Goal: Communication & Community: Ask a question

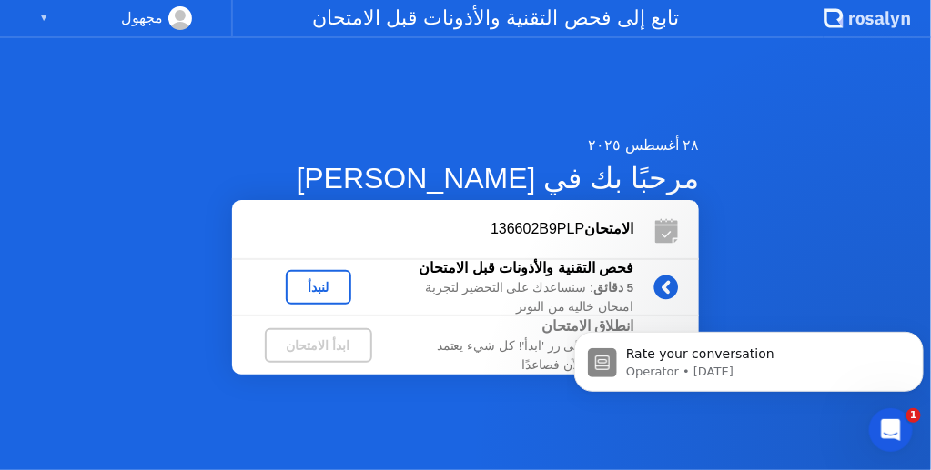
click at [344, 280] on div "لنبدأ" at bounding box center [318, 287] width 51 height 15
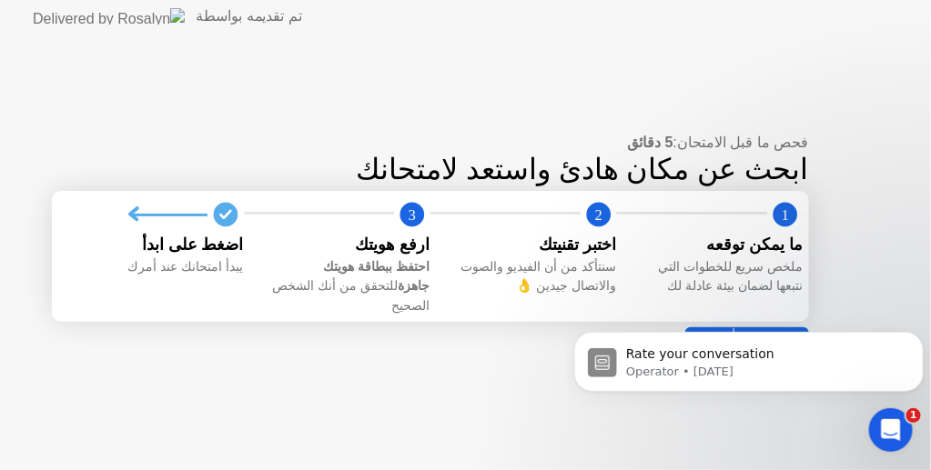
click at [760, 324] on body "Rate your conversation Operator • [DATE]" at bounding box center [747, 356] width 349 height 113
click at [729, 421] on div "فحص ما قبل الامتحان: 5 دقائق ابحث عن مكان هادئ واستعد لامتحانك 1 2 3 ما يمكن تو…" at bounding box center [465, 252] width 931 height 438
click at [674, 363] on p "Operator • [DATE]" at bounding box center [762, 371] width 275 height 16
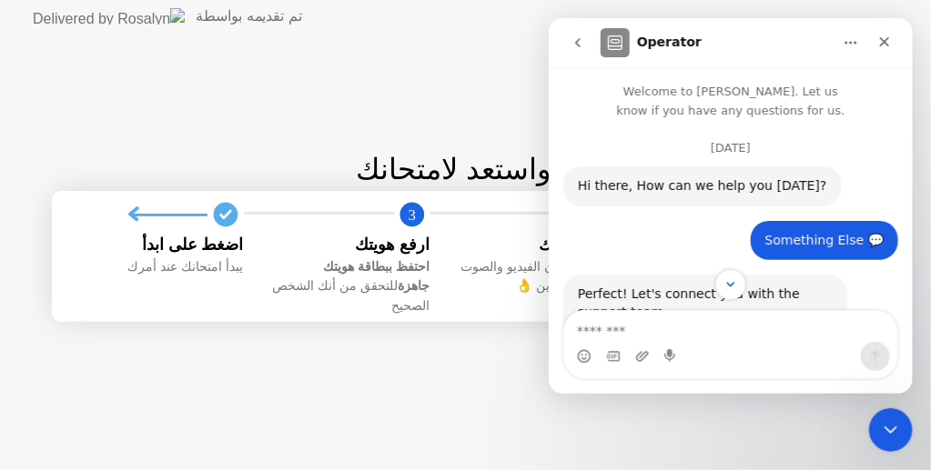
scroll to position [3, 0]
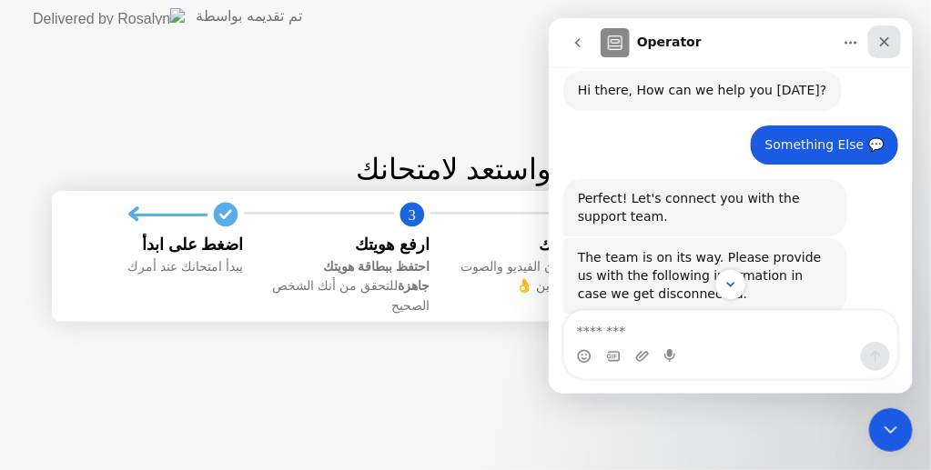
click at [881, 45] on icon "Close" at bounding box center [883, 41] width 15 height 15
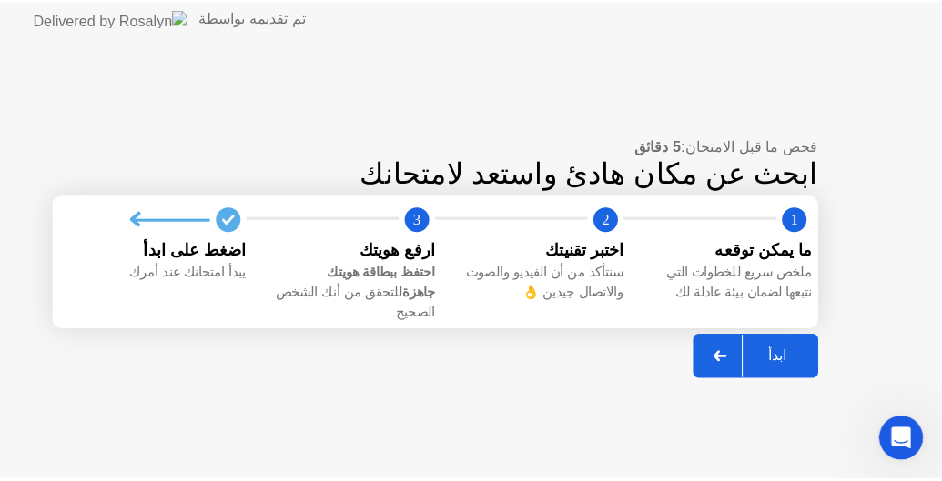
scroll to position [1077, 0]
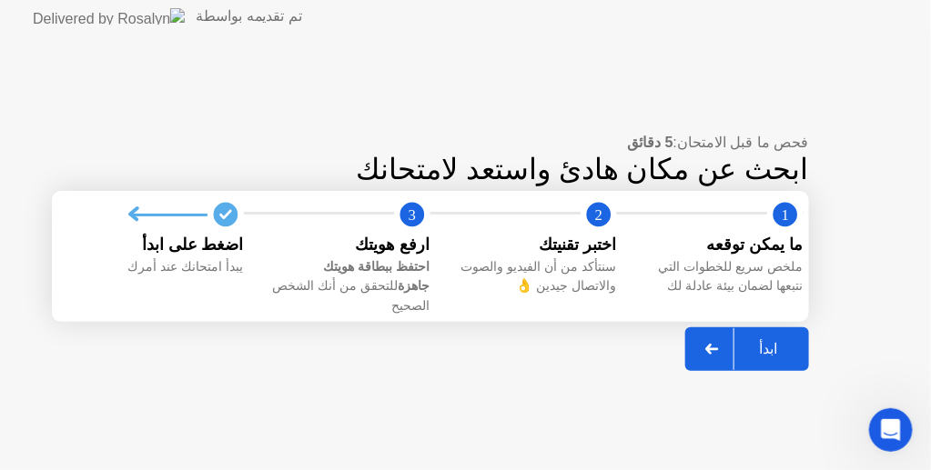
click at [772, 328] on button "ابدأ" at bounding box center [747, 350] width 124 height 44
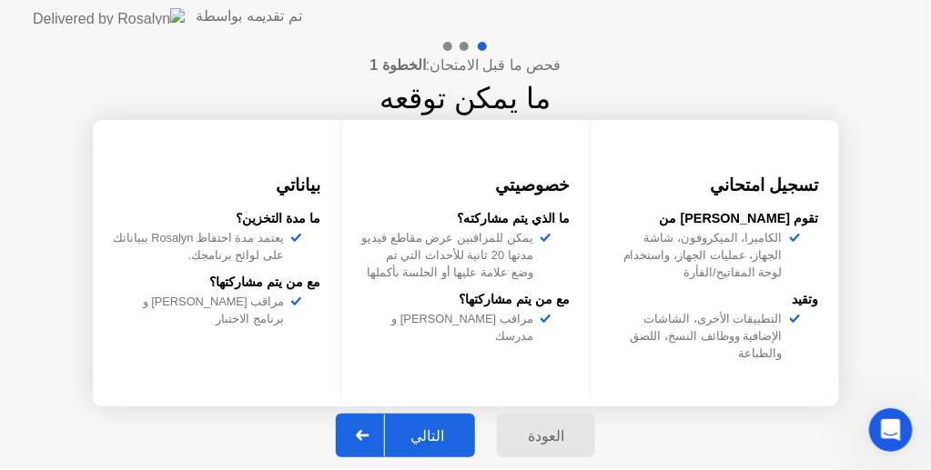
click at [398, 438] on div "التالي" at bounding box center [427, 436] width 85 height 17
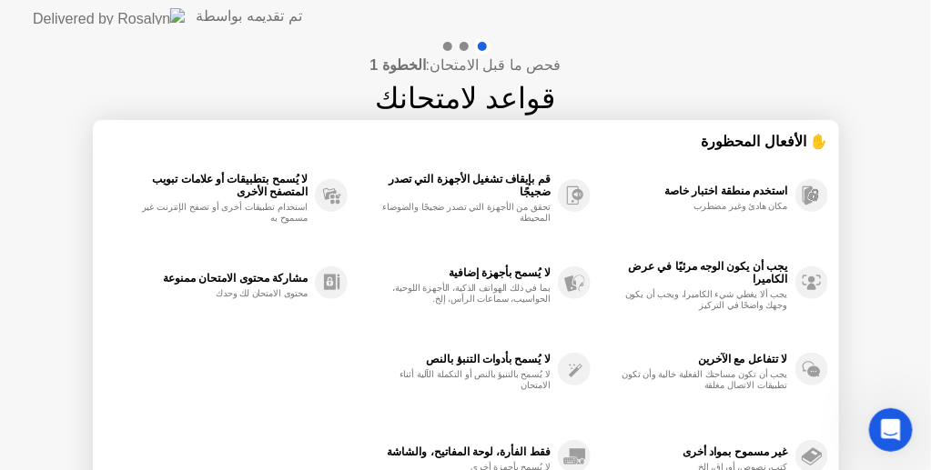
click at [448, 107] on h1 "قواعد لامتحانك" at bounding box center [466, 98] width 180 height 44
click at [436, 64] on h4 "فحص ما قبل الامتحان: الخطوة 1" at bounding box center [464, 66] width 191 height 22
click at [421, 95] on h1 "قواعد لامتحانك" at bounding box center [466, 98] width 180 height 44
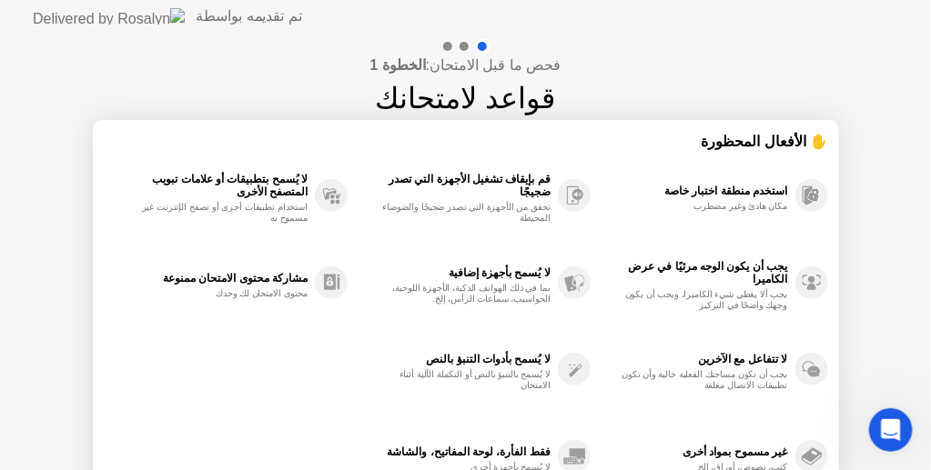
click at [421, 95] on h1 "قواعد لامتحانك" at bounding box center [466, 98] width 180 height 44
click at [814, 136] on div "✋ الأفعال المحظورة" at bounding box center [466, 141] width 724 height 21
click at [808, 135] on div "✋ الأفعال المحظورة" at bounding box center [466, 141] width 724 height 21
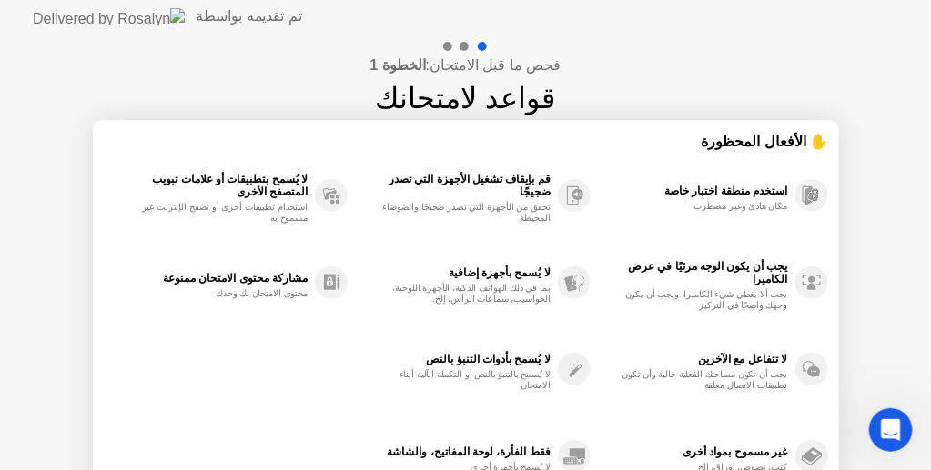
click at [808, 135] on div "✋ الأفعال المحظورة" at bounding box center [466, 141] width 724 height 21
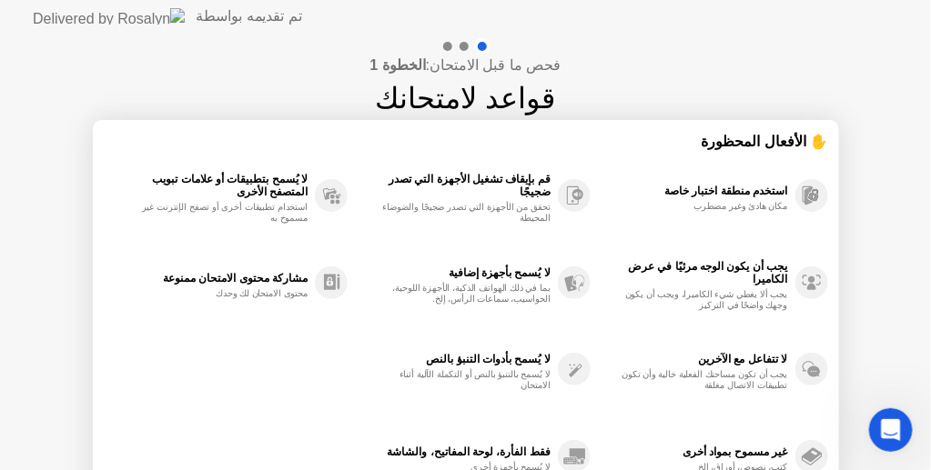
click at [808, 135] on div "✋ الأفعال المحظورة" at bounding box center [466, 141] width 724 height 21
click at [910, 203] on div "فحص ما قبل الامتحان: الخطوة 1 قواعد لامتحانك ✋ الأفعال المحظورة استخدم منطقة اخ…" at bounding box center [465, 304] width 931 height 542
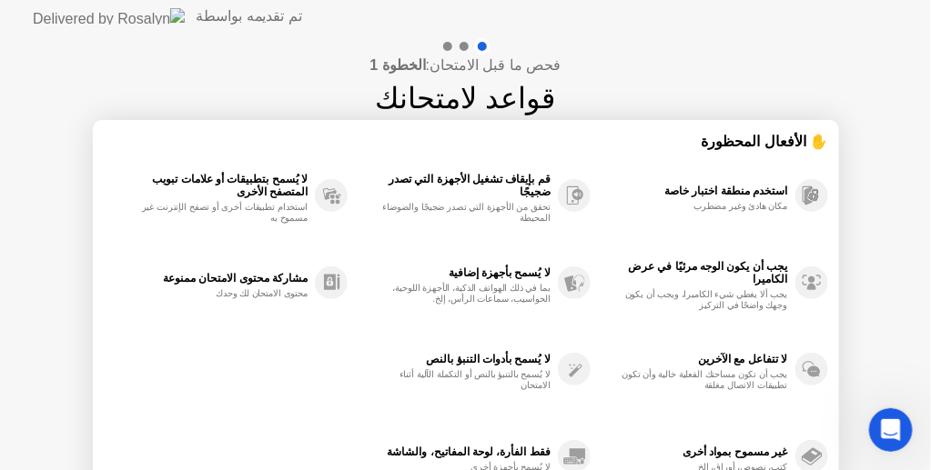
click at [910, 203] on div "فحص ما قبل الامتحان: الخطوة 1 قواعد لامتحانك ✋ الأفعال المحظورة استخدم منطقة اخ…" at bounding box center [465, 304] width 931 height 542
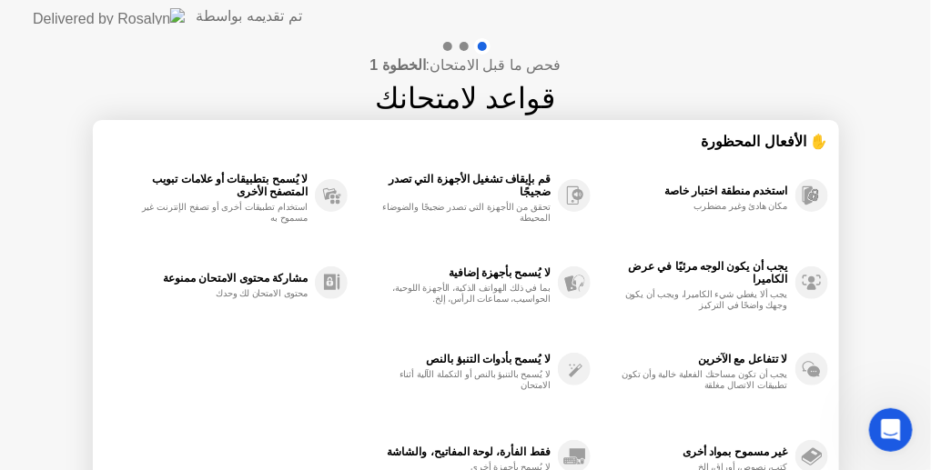
click at [910, 203] on div "فحص ما قبل الامتحان: الخطوة 1 قواعد لامتحانك ✋ الأفعال المحظورة استخدم منطقة اخ…" at bounding box center [465, 304] width 931 height 542
click at [57, 11] on img at bounding box center [109, 16] width 152 height 16
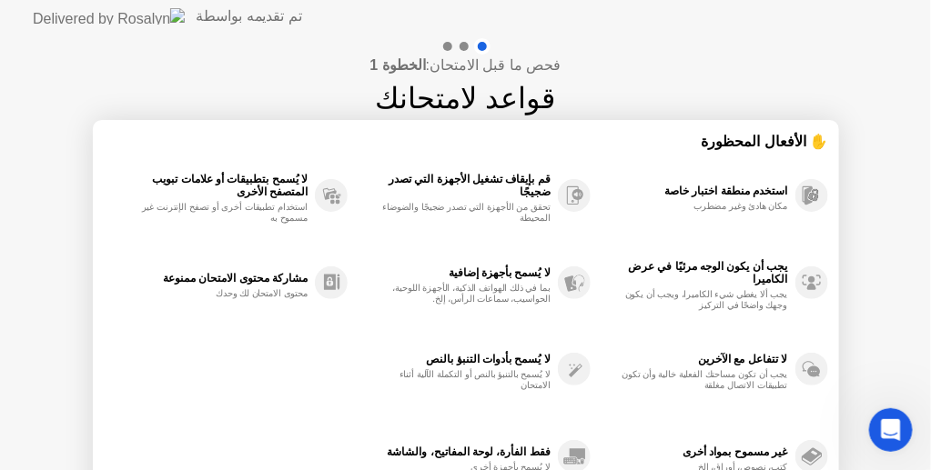
click at [57, 11] on img at bounding box center [109, 16] width 152 height 16
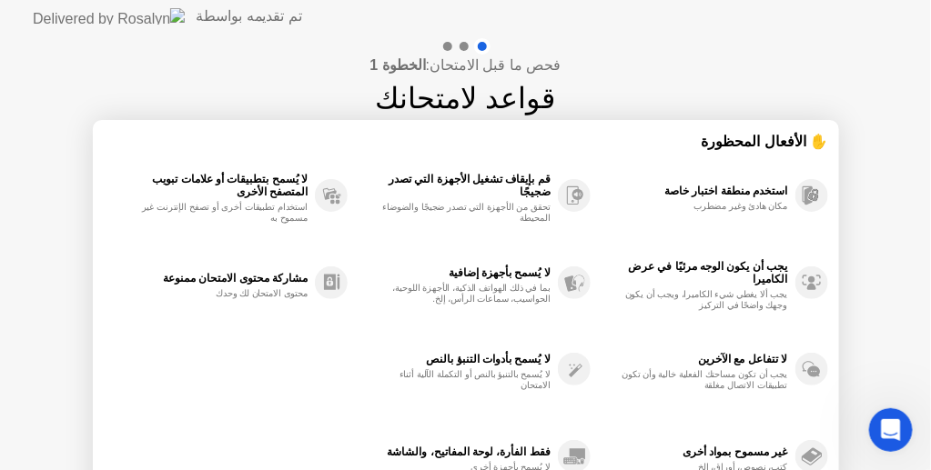
click at [57, 11] on img at bounding box center [109, 16] width 152 height 16
click at [569, 459] on icon at bounding box center [570, 462] width 14 height 6
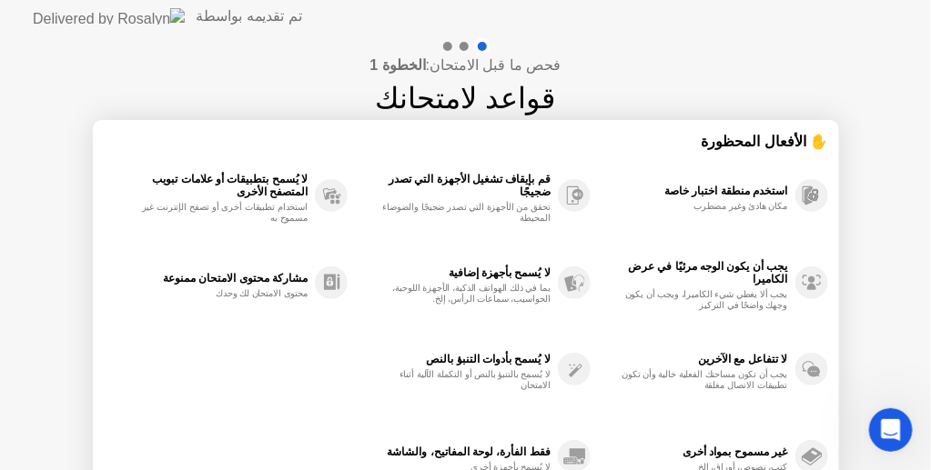
click at [569, 459] on icon at bounding box center [570, 462] width 14 height 6
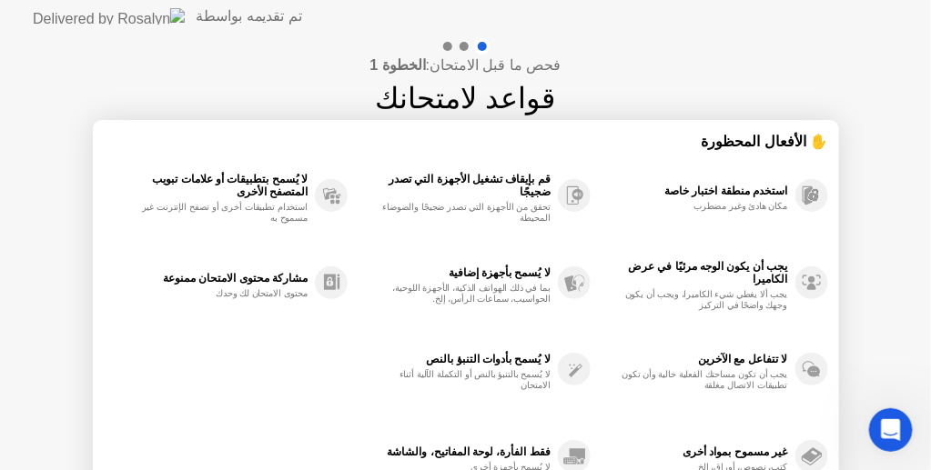
click at [569, 459] on icon at bounding box center [570, 462] width 14 height 6
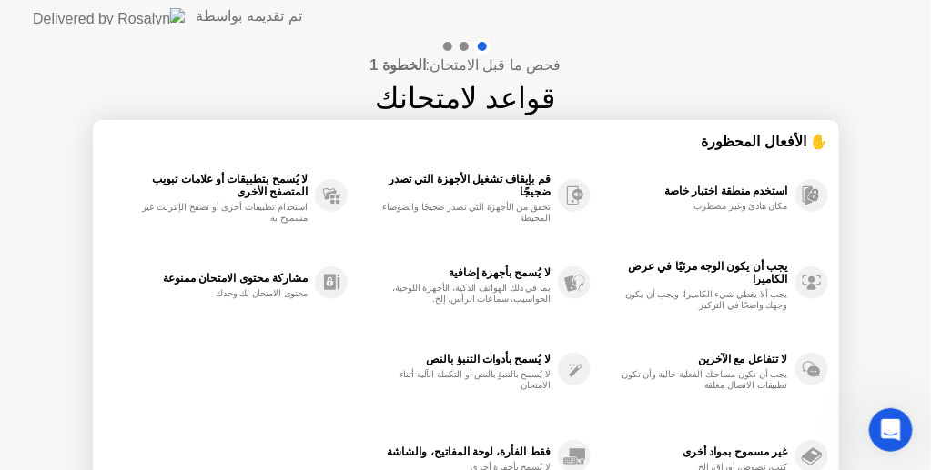
click at [569, 459] on icon at bounding box center [570, 462] width 14 height 6
click at [863, 370] on div "فحص ما قبل الامتحان: الخطوة 1 قواعد لامتحانك ✋ الأفعال المحظورة استخدم منطقة اخ…" at bounding box center [465, 304] width 931 height 542
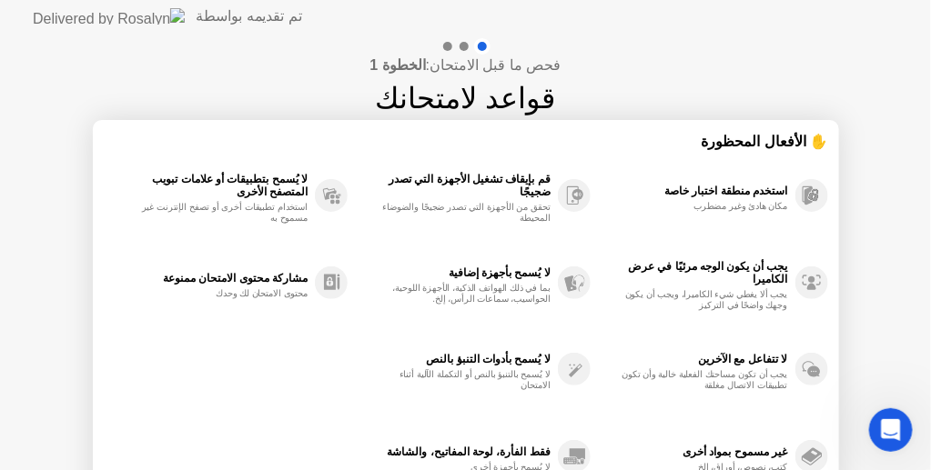
click at [863, 370] on div "فحص ما قبل الامتحان: الخطوة 1 قواعد لامتحانك ✋ الأفعال المحظورة استخدم منطقة اخ…" at bounding box center [465, 304] width 931 height 542
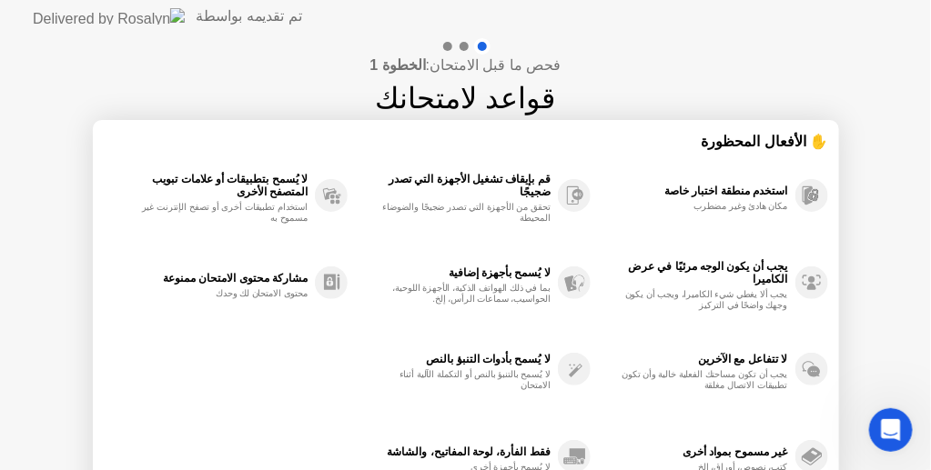
click at [863, 370] on div "فحص ما قبل الامتحان: الخطوة 1 قواعد لامتحانك ✋ الأفعال المحظورة استخدم منطقة اخ…" at bounding box center [465, 304] width 931 height 542
click at [512, 68] on h4 "فحص ما قبل الامتحان: الخطوة 1" at bounding box center [464, 66] width 191 height 22
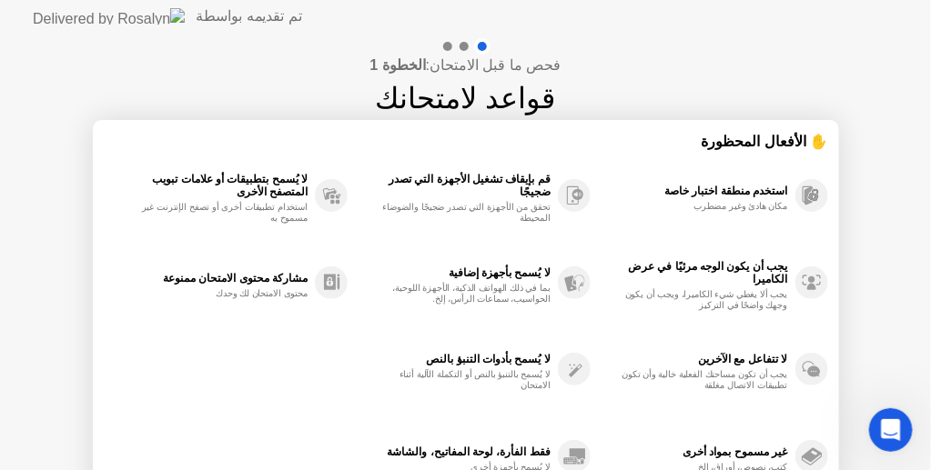
click at [512, 68] on h4 "فحص ما قبل الامتحان: الخطوة 1" at bounding box center [464, 66] width 191 height 22
click at [488, 101] on h1 "قواعد لامتحانك" at bounding box center [466, 98] width 180 height 44
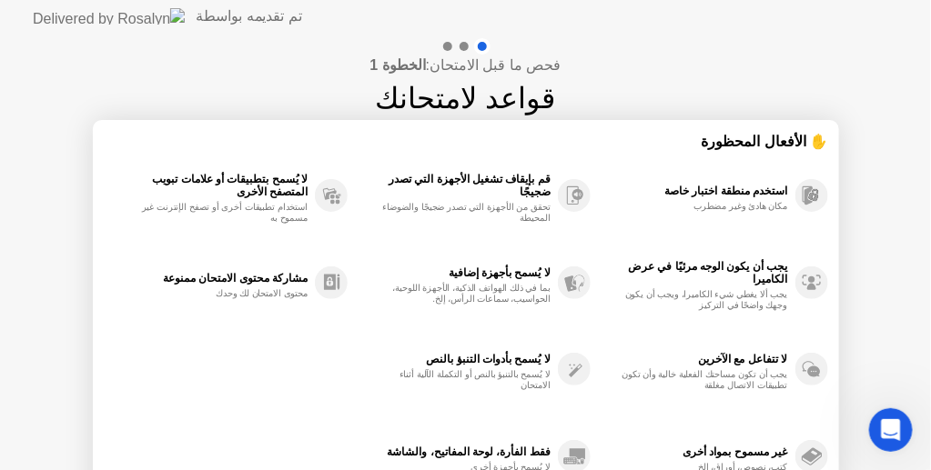
click at [488, 101] on h1 "قواعد لامتحانك" at bounding box center [466, 98] width 180 height 44
click at [0, 227] on div "فحص ما قبل الامتحان: الخطوة 1 قواعد لامتحانك ✋ الأفعال المحظورة استخدم منطقة اخ…" at bounding box center [465, 304] width 931 height 542
click at [921, 198] on div "فحص ما قبل الامتحان: الخطوة 1 قواعد لامتحانك ✋ الأفعال المحظورة استخدم منطقة اخ…" at bounding box center [465, 304] width 931 height 542
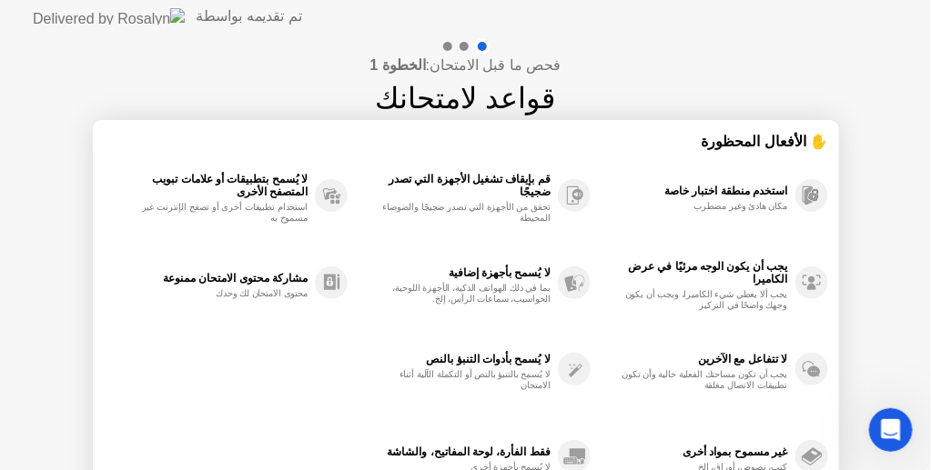
click at [918, 456] on div "فحص ما قبل الامتحان: الخطوة 1 قواعد لامتحانك ✋ الأفعال المحظورة استخدم منطقة اخ…" at bounding box center [465, 304] width 931 height 542
click at [787, 300] on div "يجب ألا يغطي شيء الكاميرا، ويجب أن يكون وجهك واضحًا في التركيز" at bounding box center [701, 300] width 172 height 22
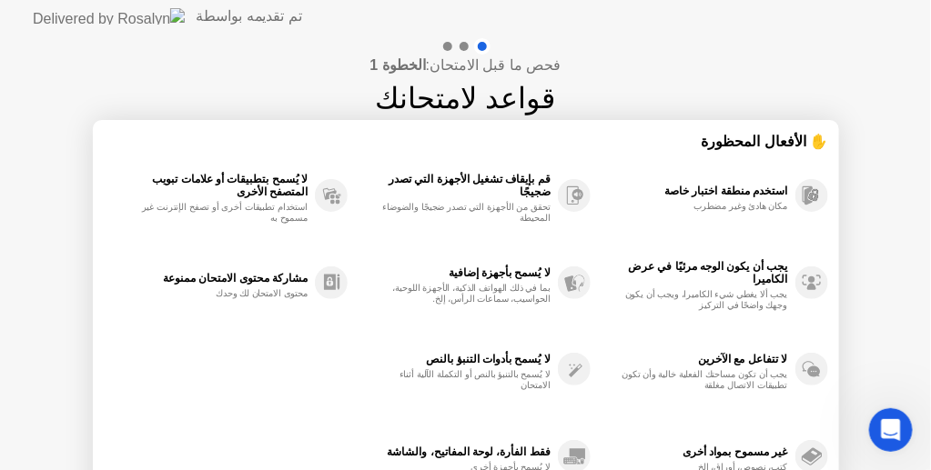
click at [787, 300] on div "يجب ألا يغطي شيء الكاميرا، ويجب أن يكون وجهك واضحًا في التركيز" at bounding box center [701, 300] width 172 height 22
drag, startPoint x: 751, startPoint y: 268, endPoint x: 619, endPoint y: 308, distance: 138.1
click at [619, 308] on div "يجب أن يكون الوجه مرئيًا في عرض الكاميرا يجب ألا يغطي شيء الكاميرا، ويجب أن يكو…" at bounding box center [706, 282] width 237 height 87
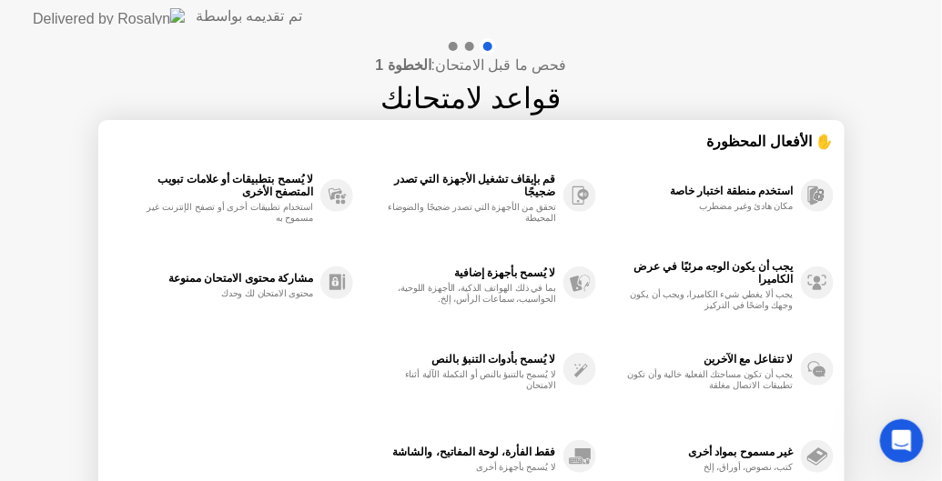
scroll to position [1065, 0]
click at [612, 199] on div "استخدم منطقة اختبار خاصة مكان هادئ وغير مضطرب" at bounding box center [699, 195] width 188 height 33
click at [888, 439] on icon "Open Intercom Messenger" at bounding box center [899, 439] width 30 height 30
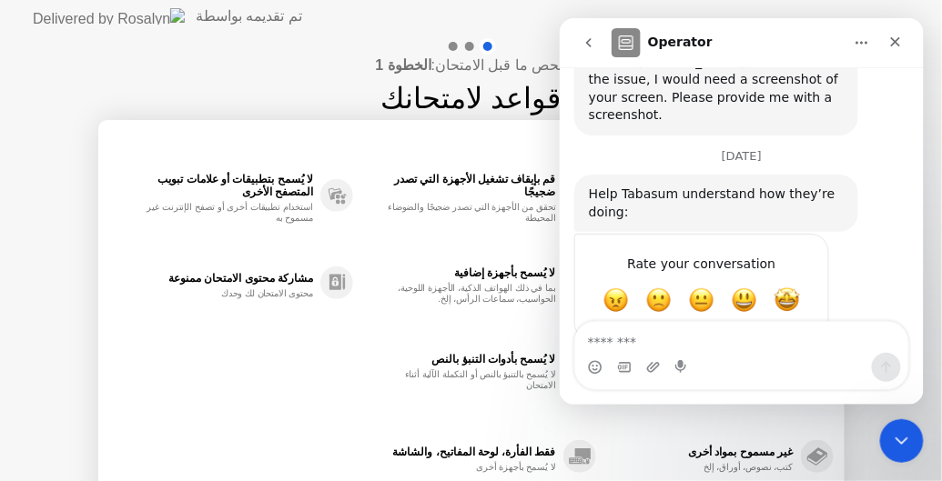
click at [694, 343] on textarea "Message…" at bounding box center [740, 336] width 333 height 31
type textarea "**********"
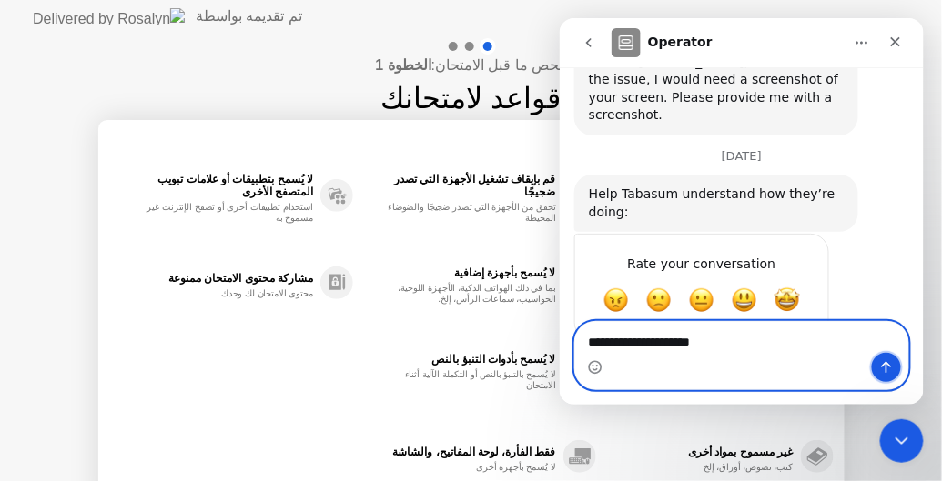
click at [884, 368] on icon "Send a message…" at bounding box center [885, 366] width 15 height 15
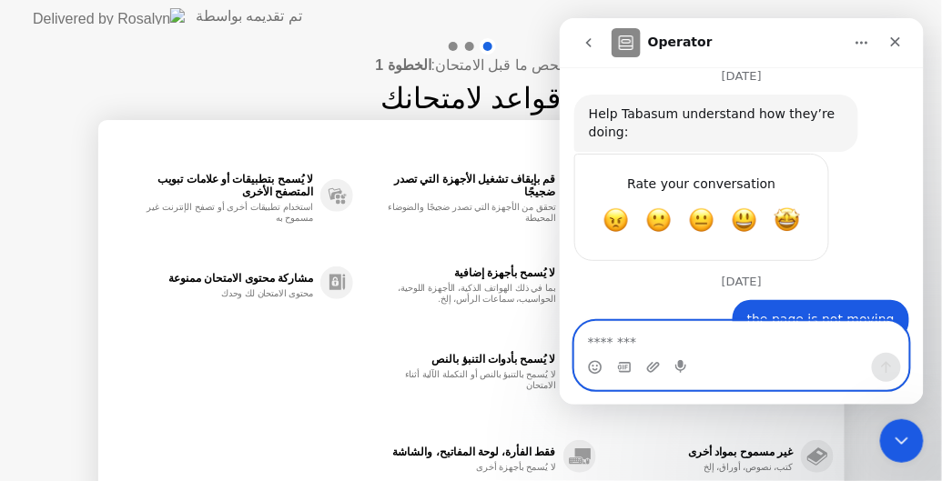
scroll to position [1145, 0]
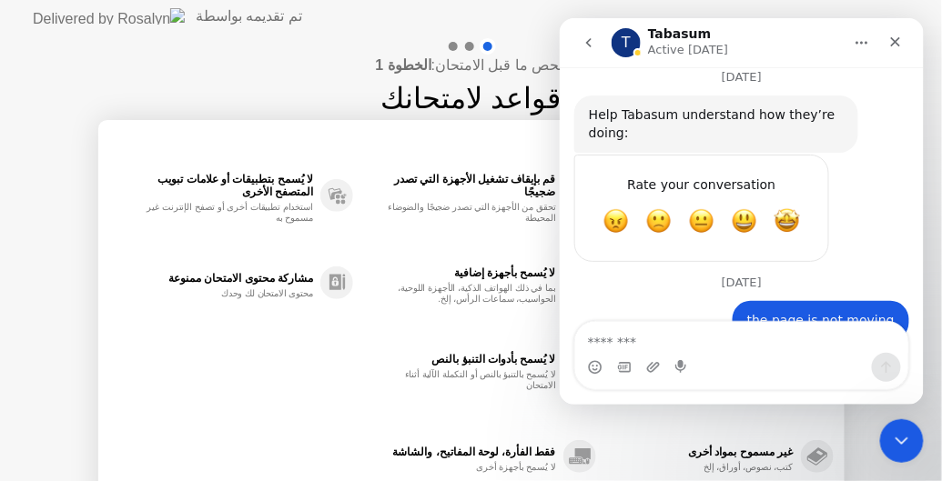
click at [255, 373] on div "استخدم منطقة اختبار خاصة مكان هادئ وغير مضطرب يجب أن يكون الوجه مرئيًا في عرض ا…" at bounding box center [471, 326] width 724 height 348
click at [358, 367] on div "لا يُسمح بأدوات التنبؤ بالنص لا يُسمح بالتنبؤ بالنص أو التكملة الآلية أثناء الا…" at bounding box center [474, 370] width 243 height 87
click at [207, 370] on div "استخدم منطقة اختبار خاصة مكان هادئ وغير مضطرب يجب أن يكون الوجه مرئيًا في عرض ا…" at bounding box center [471, 326] width 724 height 348
click at [594, 45] on icon "go back" at bounding box center [588, 42] width 15 height 15
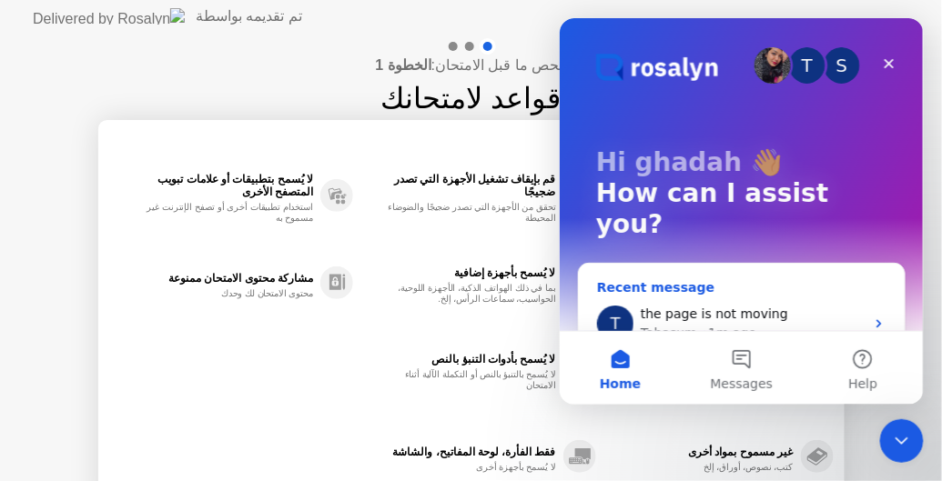
click at [875, 316] on icon "Intercom messenger" at bounding box center [878, 323] width 15 height 15
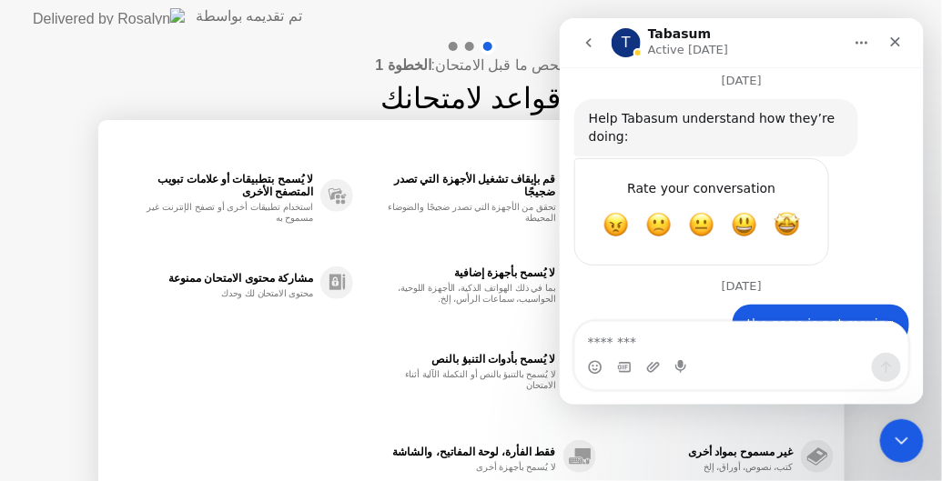
scroll to position [1146, 0]
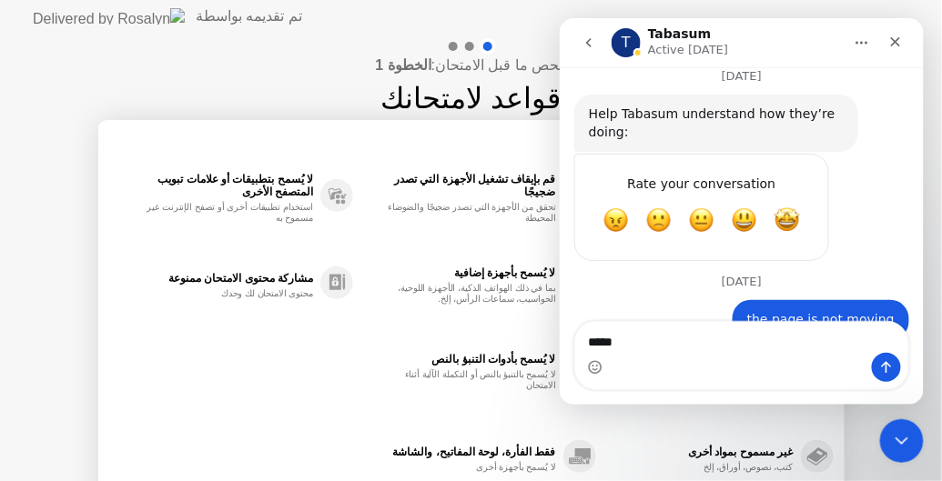
type textarea "******"
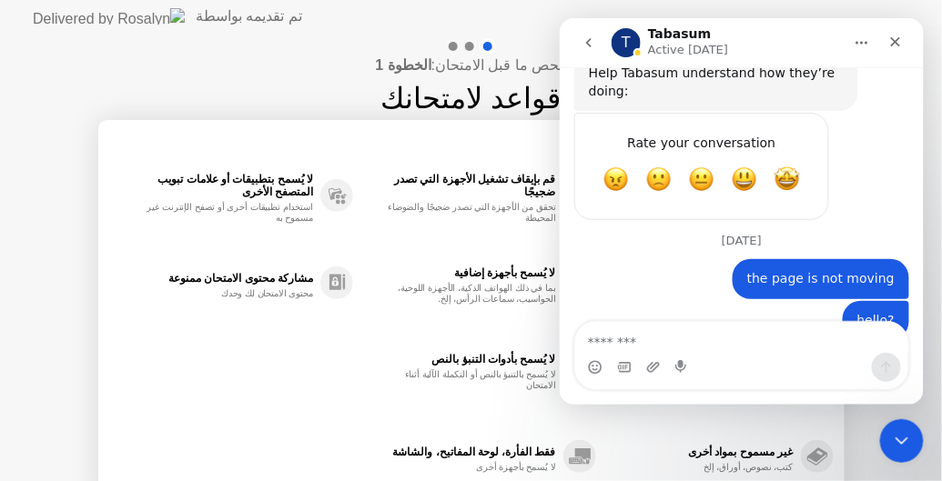
scroll to position [1186, 0]
click at [747, 163] on span "Great" at bounding box center [743, 179] width 33 height 33
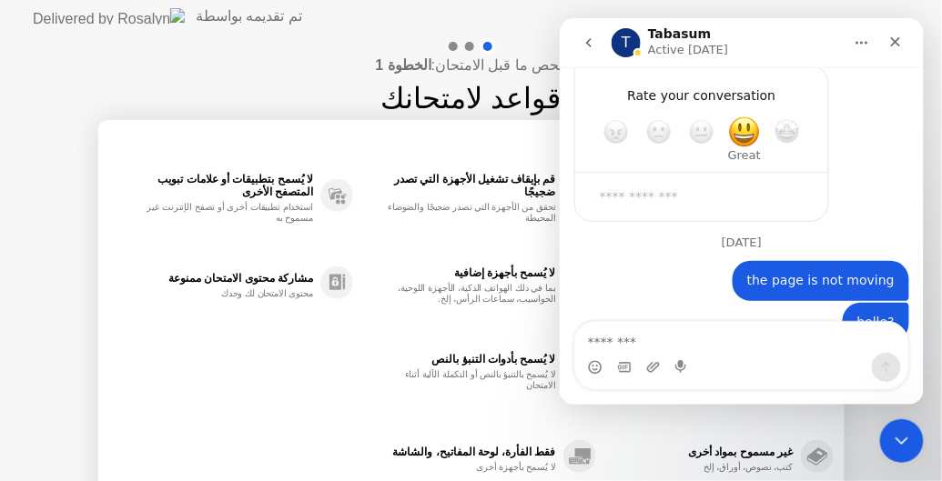
scroll to position [1236, 0]
click at [720, 258] on div "the page is not moving ghadah • 2m ago" at bounding box center [740, 279] width 335 height 42
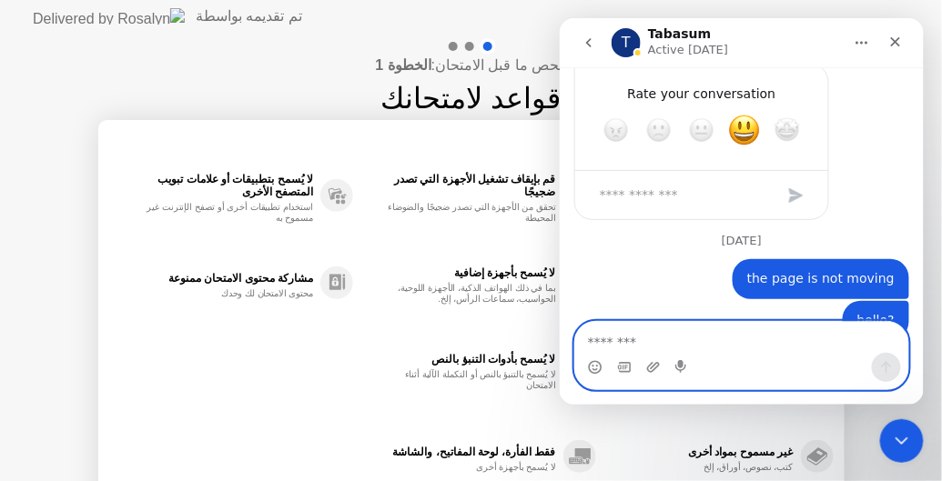
click at [665, 348] on textarea "Message…" at bounding box center [741, 336] width 334 height 31
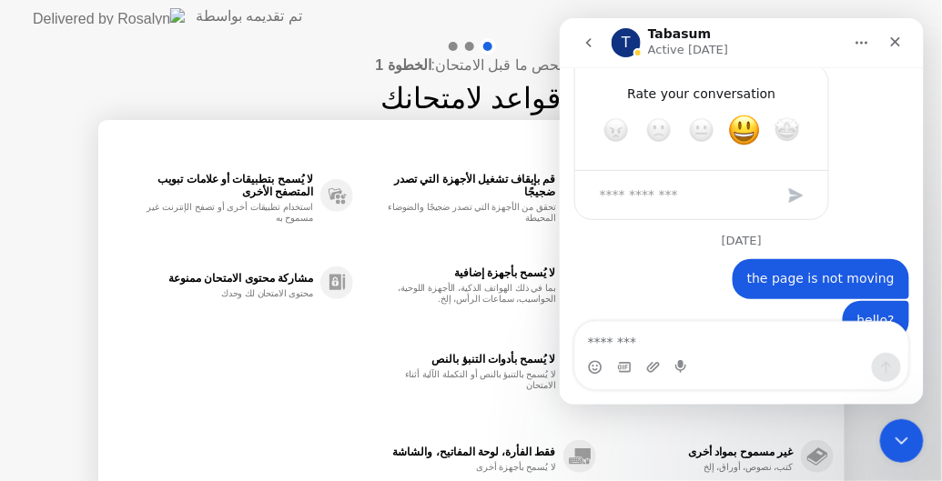
click at [320, 397] on div "استخدم منطقة اختبار خاصة مكان هادئ وغير مضطرب يجب أن يكون الوجه مرئيًا في عرض ا…" at bounding box center [471, 326] width 724 height 348
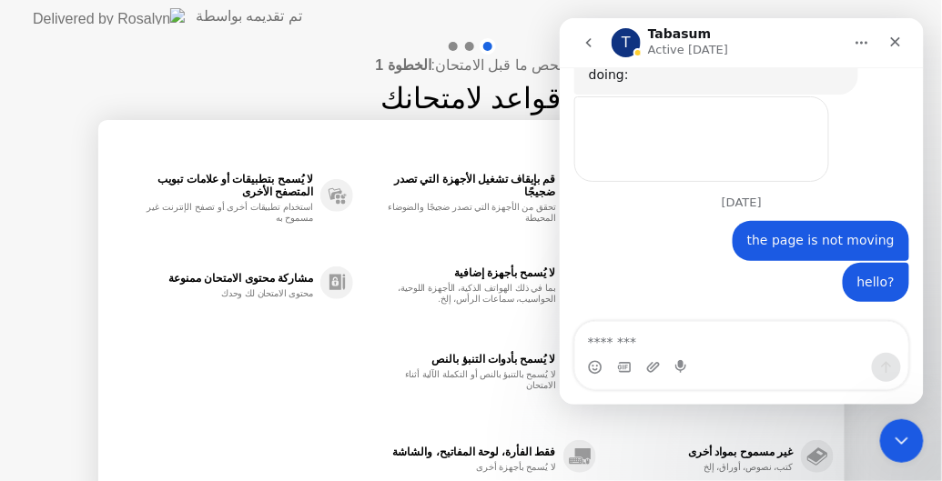
scroll to position [1165, 0]
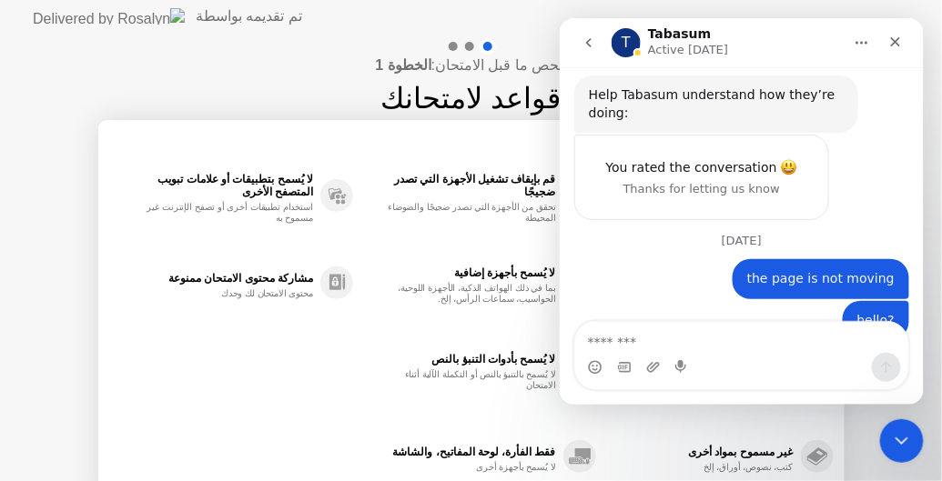
click at [855, 35] on icon "Home" at bounding box center [860, 42] width 15 height 15
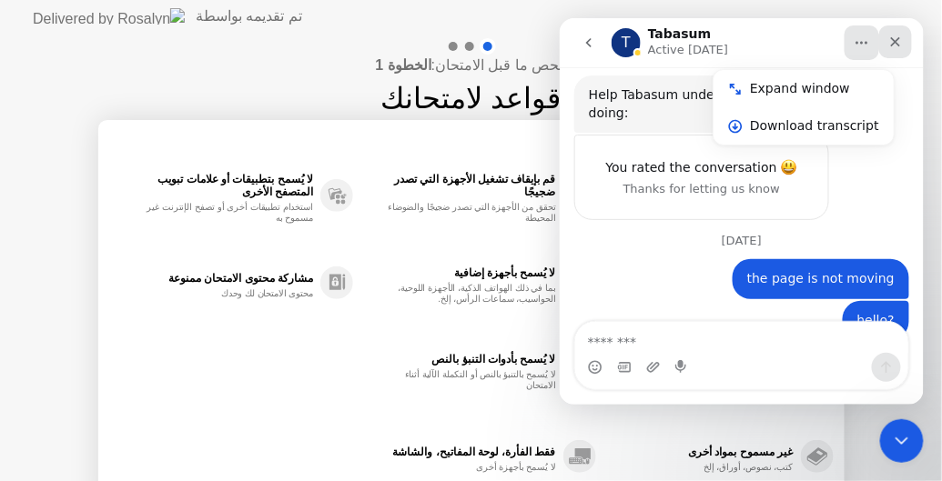
click at [890, 40] on icon "Close" at bounding box center [894, 41] width 15 height 15
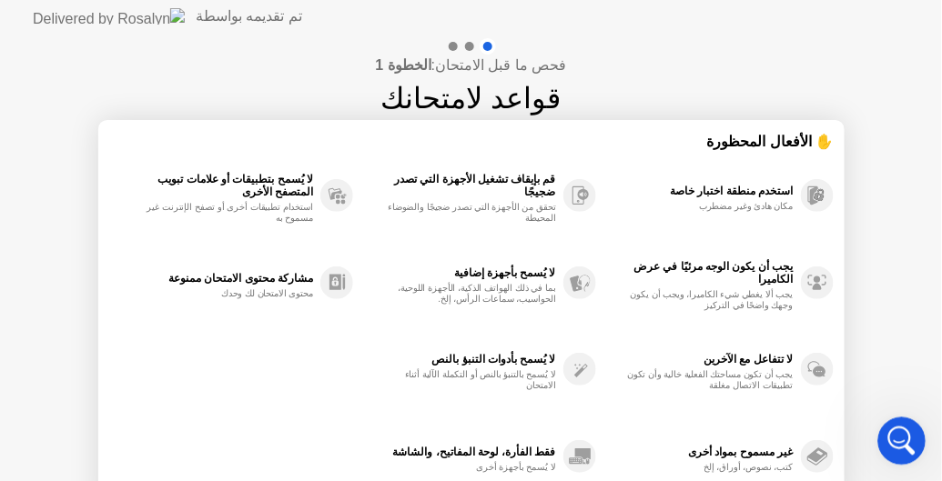
click at [892, 437] on icon "Open Intercom Messenger" at bounding box center [899, 439] width 30 height 30
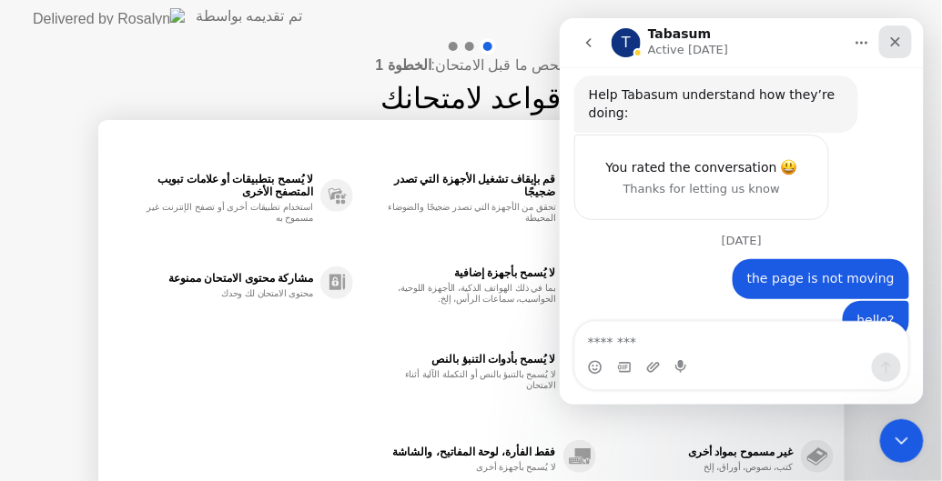
click at [903, 38] on div "Close" at bounding box center [894, 41] width 33 height 33
